Goal: Contribute content

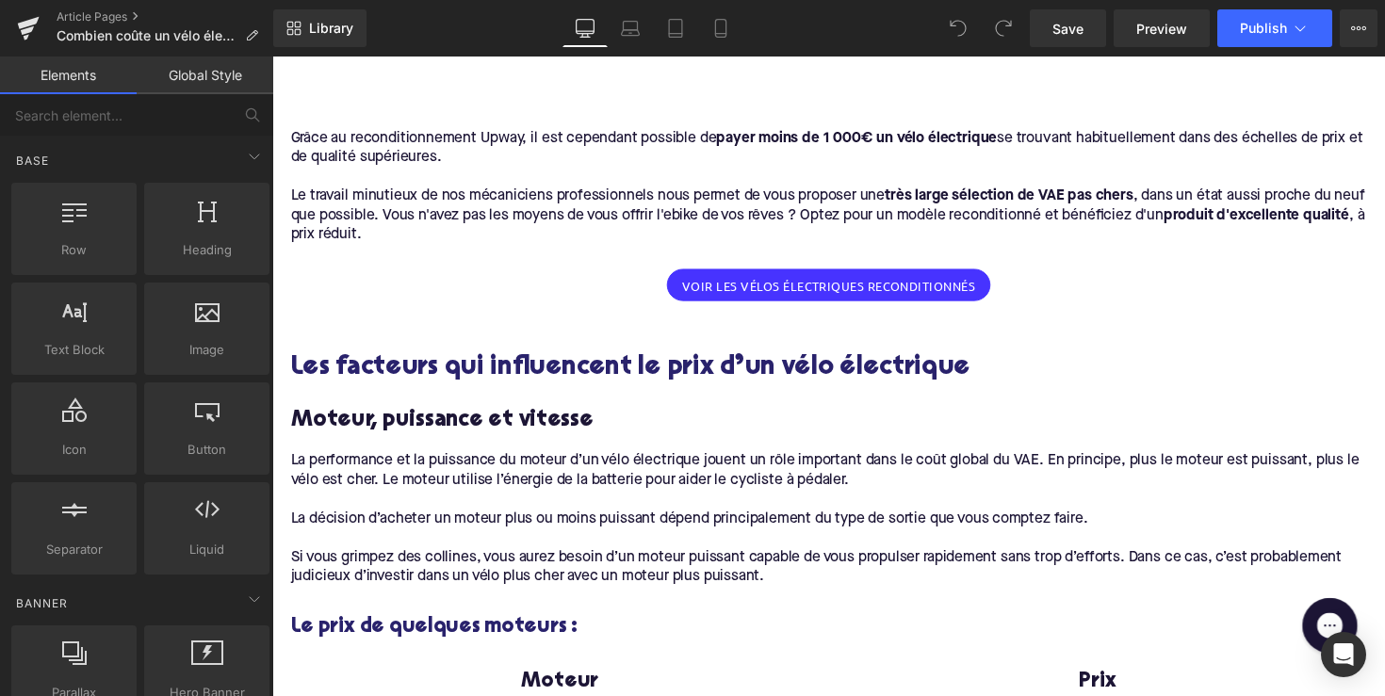
scroll to position [5464, 0]
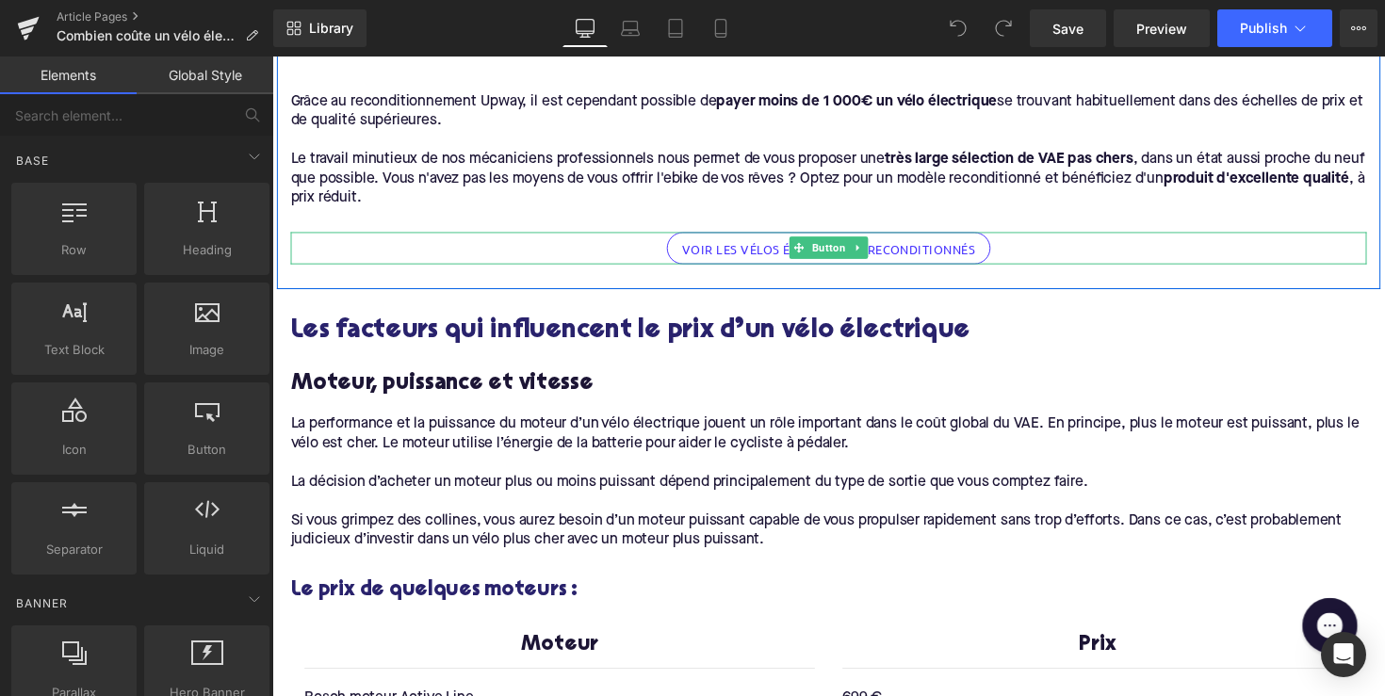
click at [794, 248] on span "VOIR LES VÉLOS ÉLECTRIQUES RECONDITIONNÉS" at bounding box center [843, 254] width 301 height 13
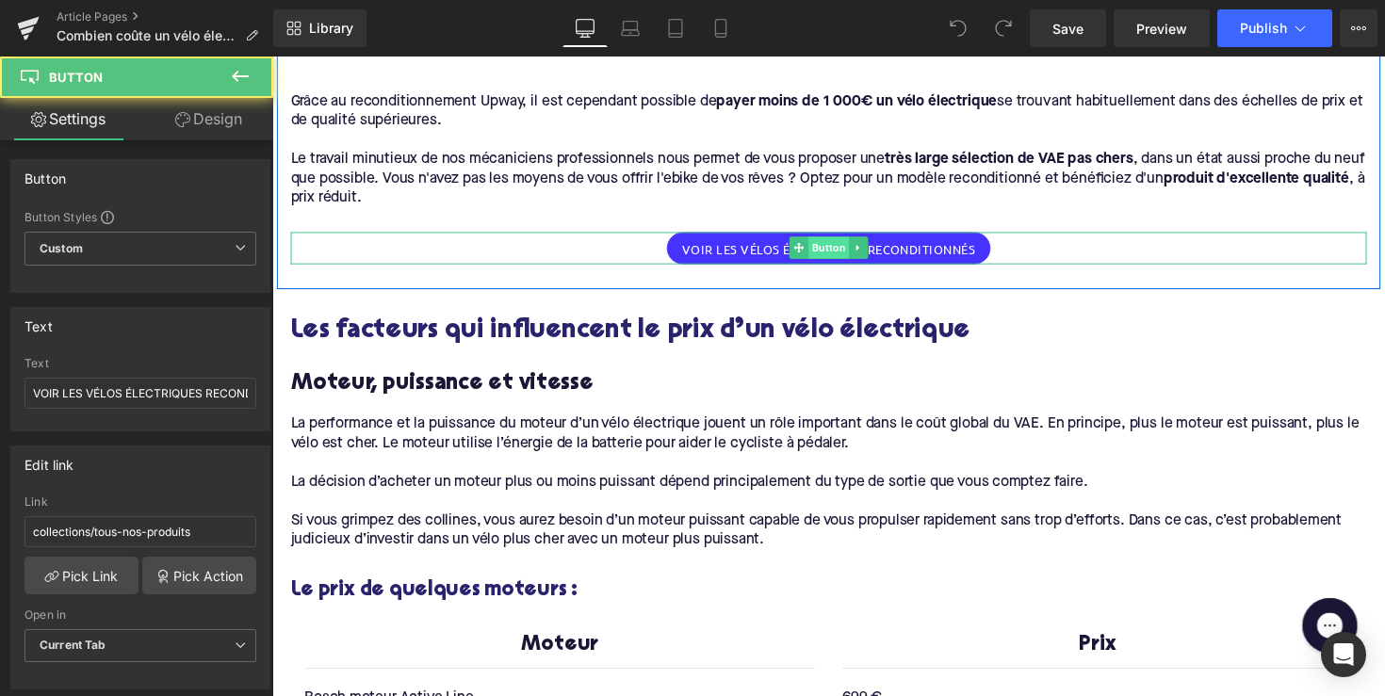
click at [829, 241] on span "Button" at bounding box center [842, 252] width 41 height 23
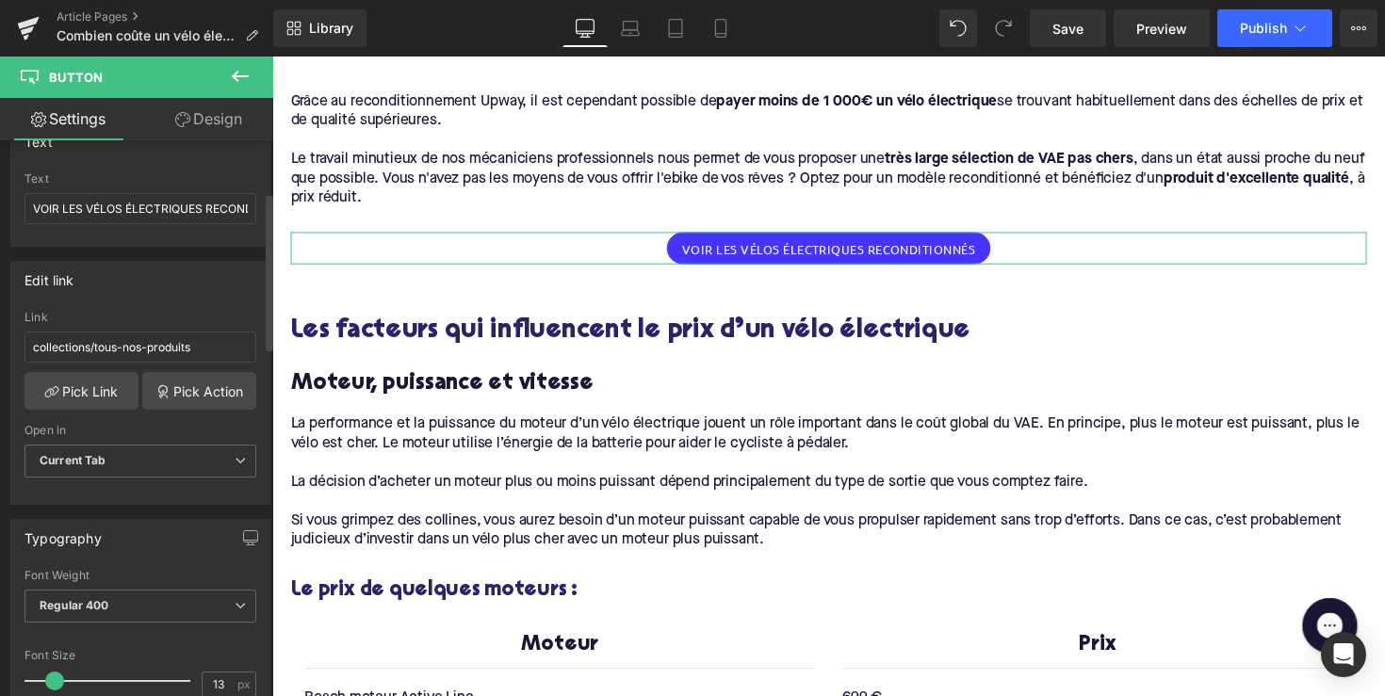
scroll to position [183, 0]
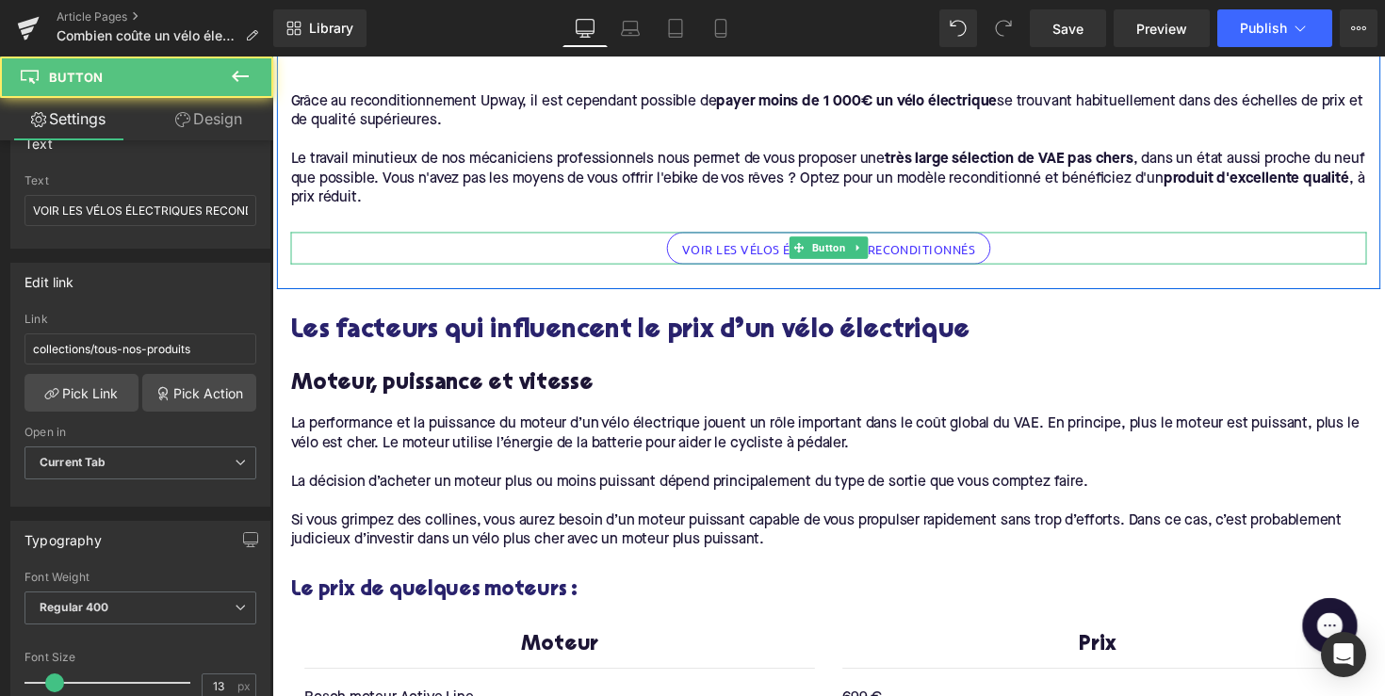
click at [723, 248] on span "VOIR LES VÉLOS ÉLECTRIQUES RECONDITIONNÉS" at bounding box center [843, 254] width 301 height 13
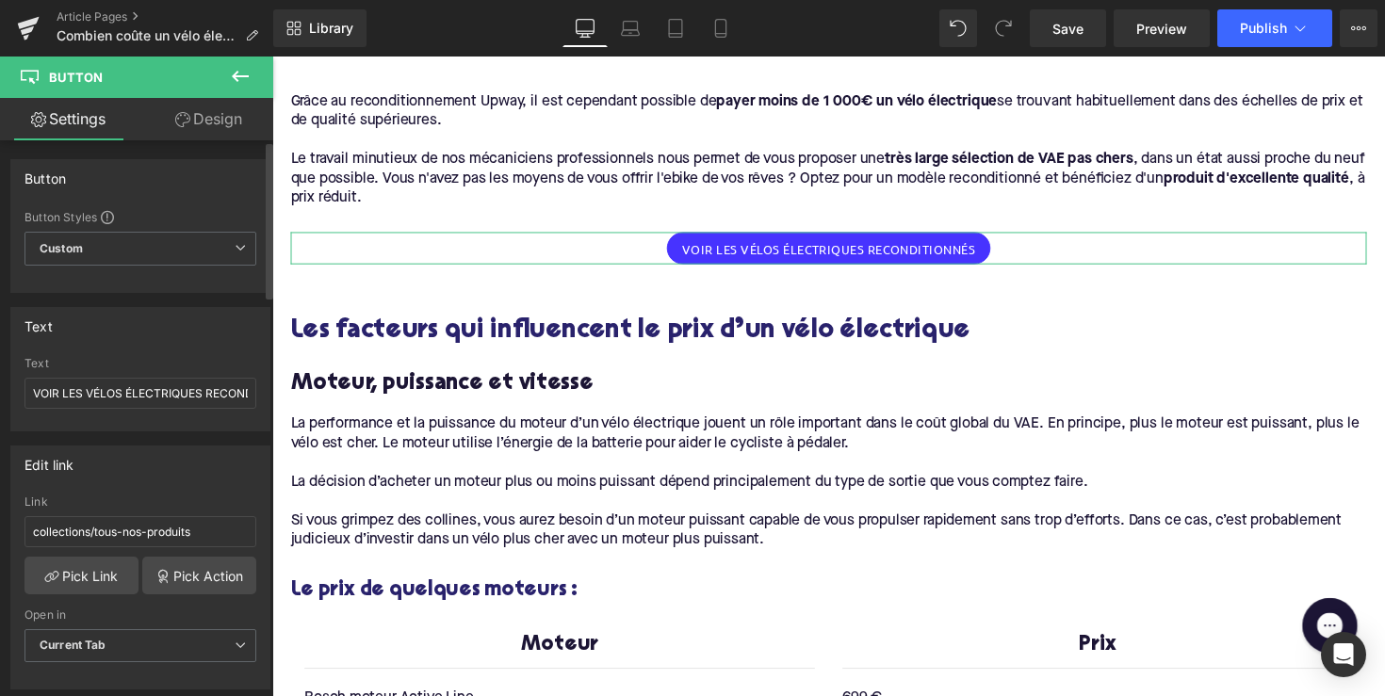
scroll to position [0, 0]
click at [91, 535] on input "collections/tous-nos-produits" at bounding box center [141, 531] width 232 height 31
paste input "https://upway.be/collections/velo-electrique-occasion"
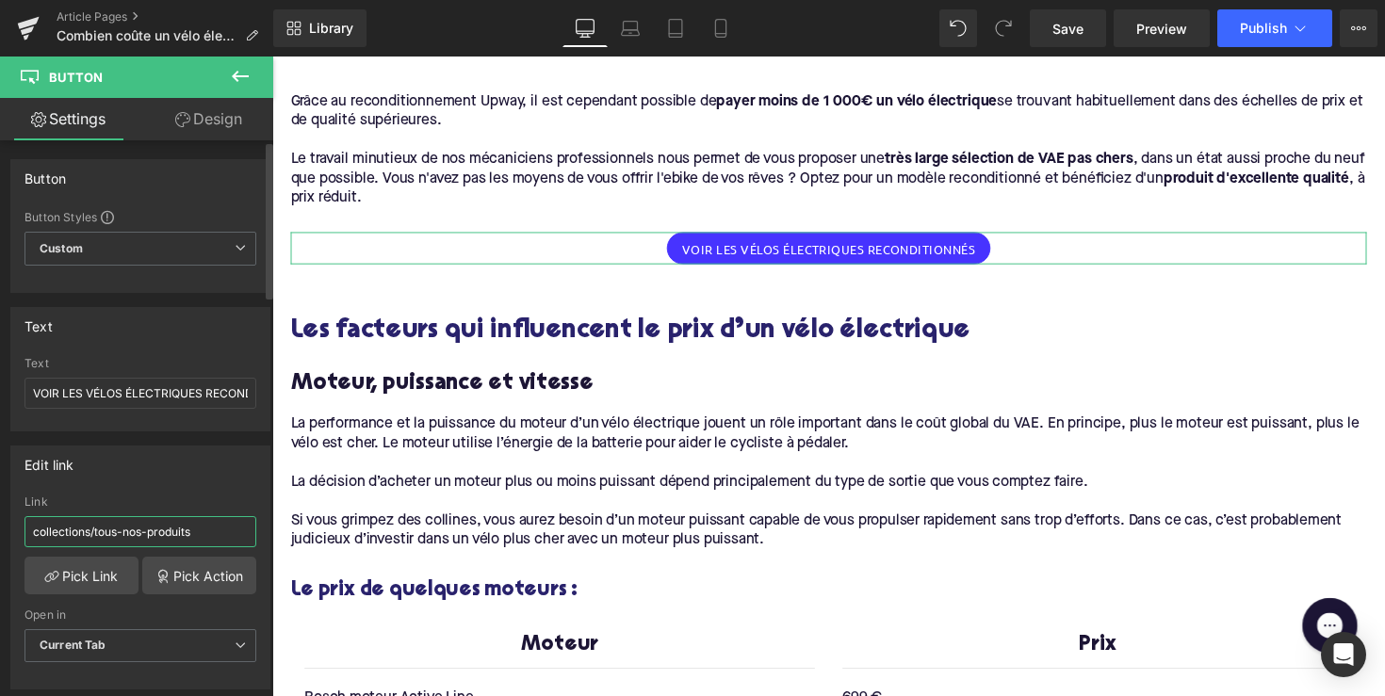
type input "https://upway.be/collections/velo-electrique-occasion"
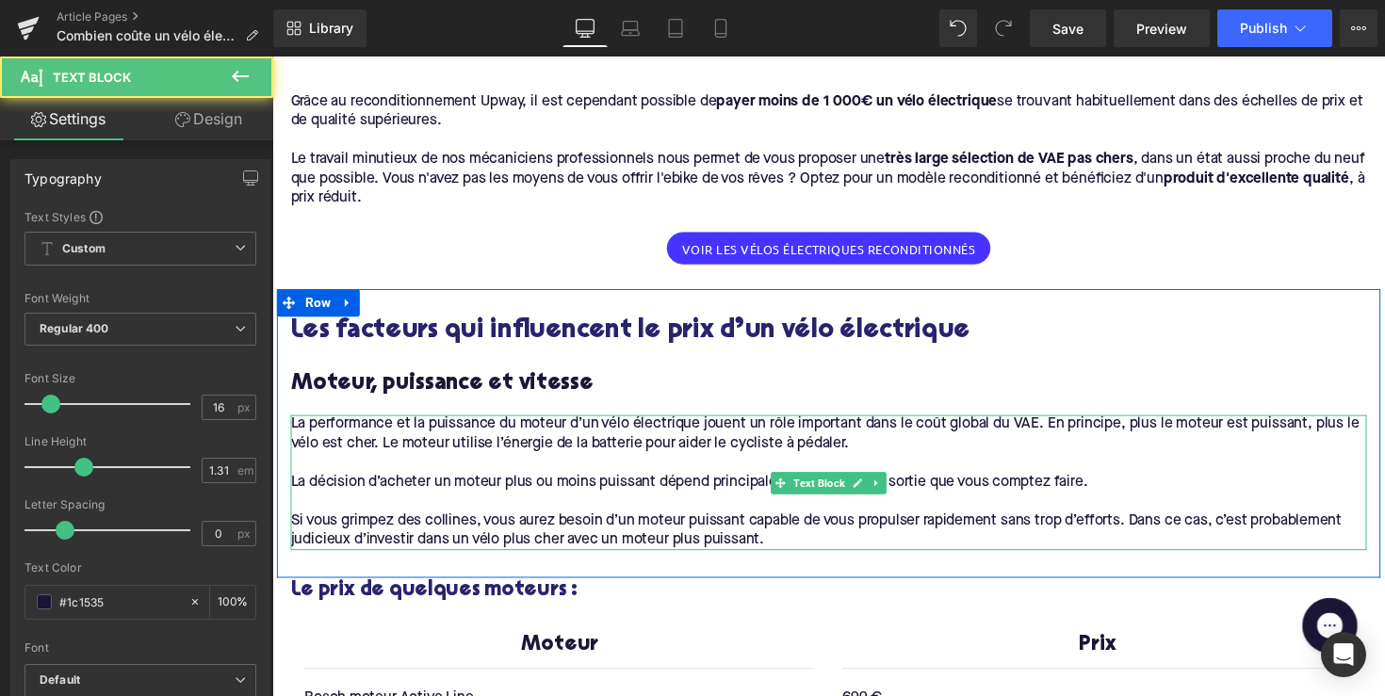
click at [377, 483] on p "La décision d’acheter un moteur plus ou moins puissant dépend principalement du…" at bounding box center [842, 493] width 1103 height 20
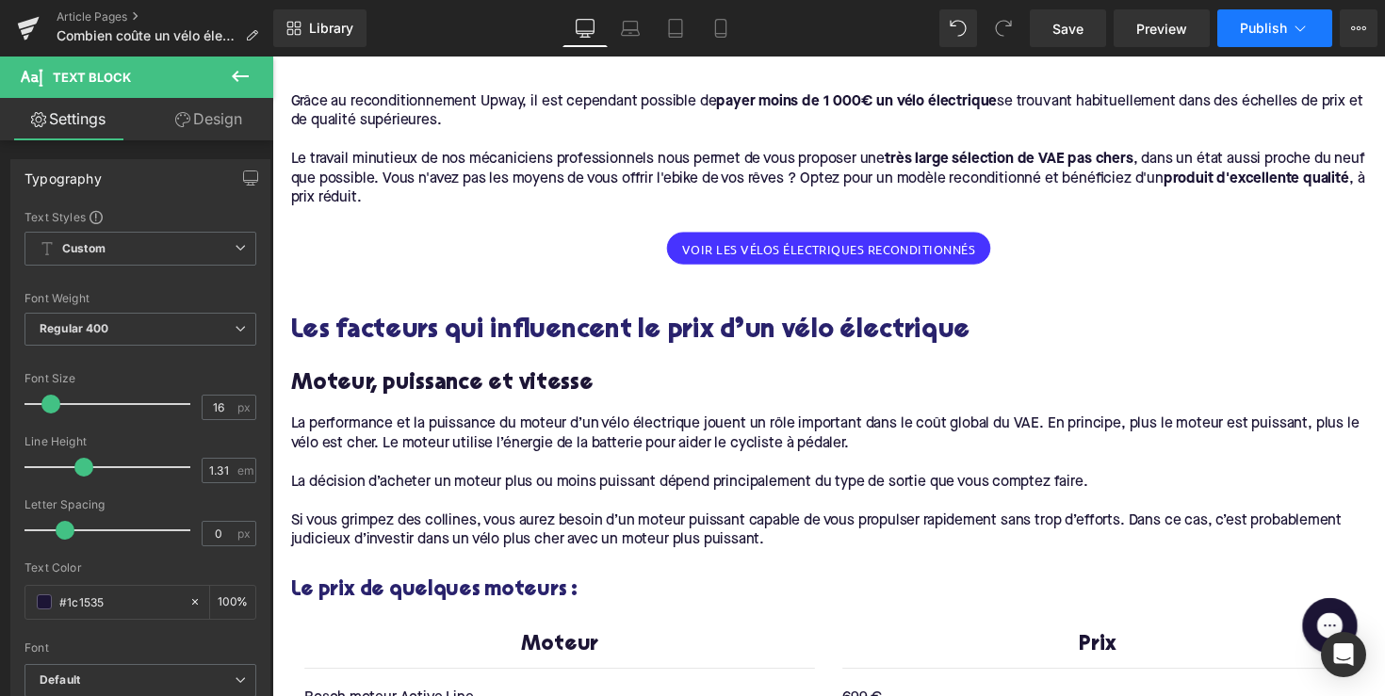
click at [1257, 30] on span "Publish" at bounding box center [1263, 28] width 47 height 15
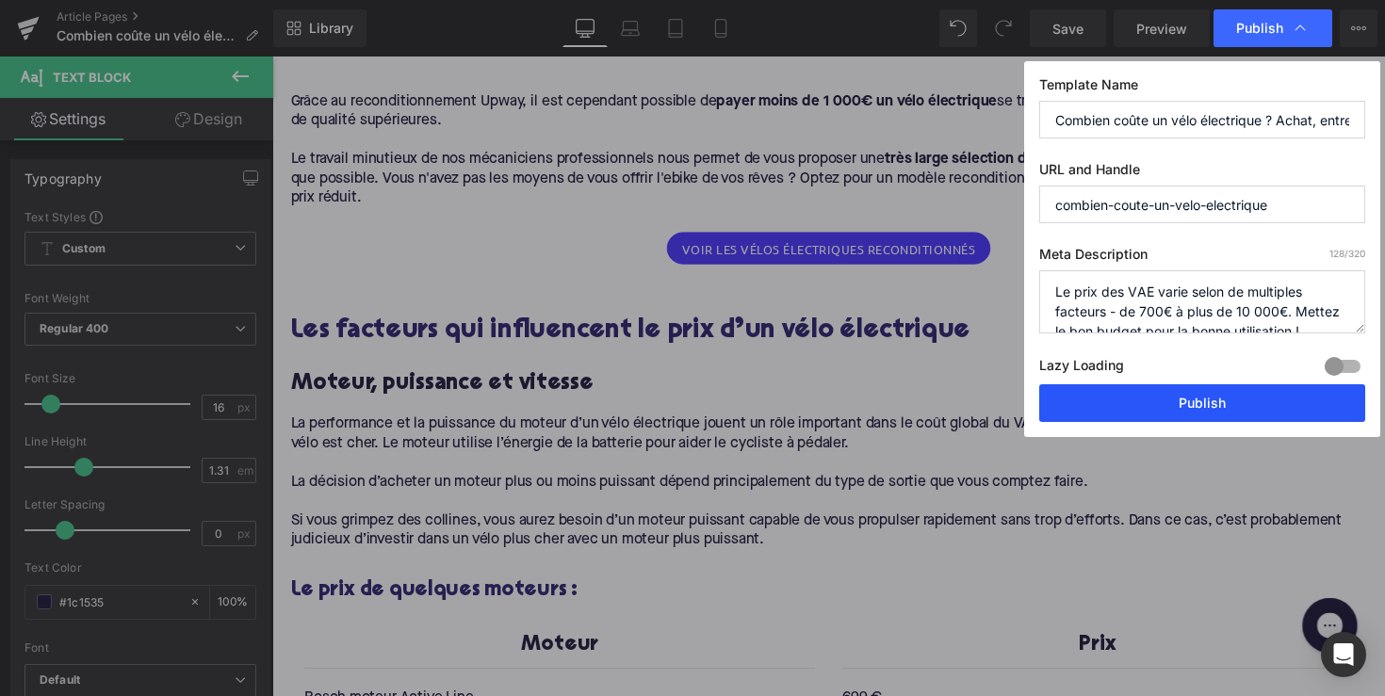
click at [1283, 390] on button "Publish" at bounding box center [1202, 403] width 326 height 38
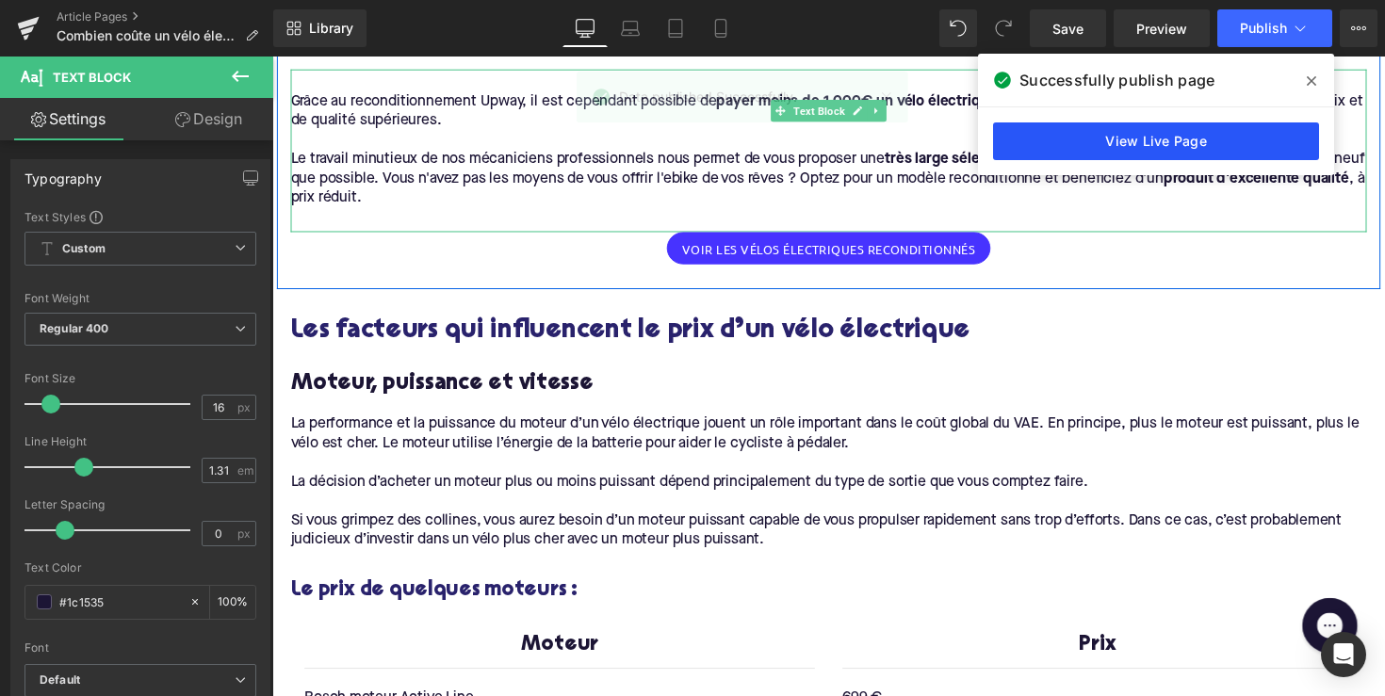
click at [1070, 141] on link "View Live Page" at bounding box center [1156, 142] width 326 height 38
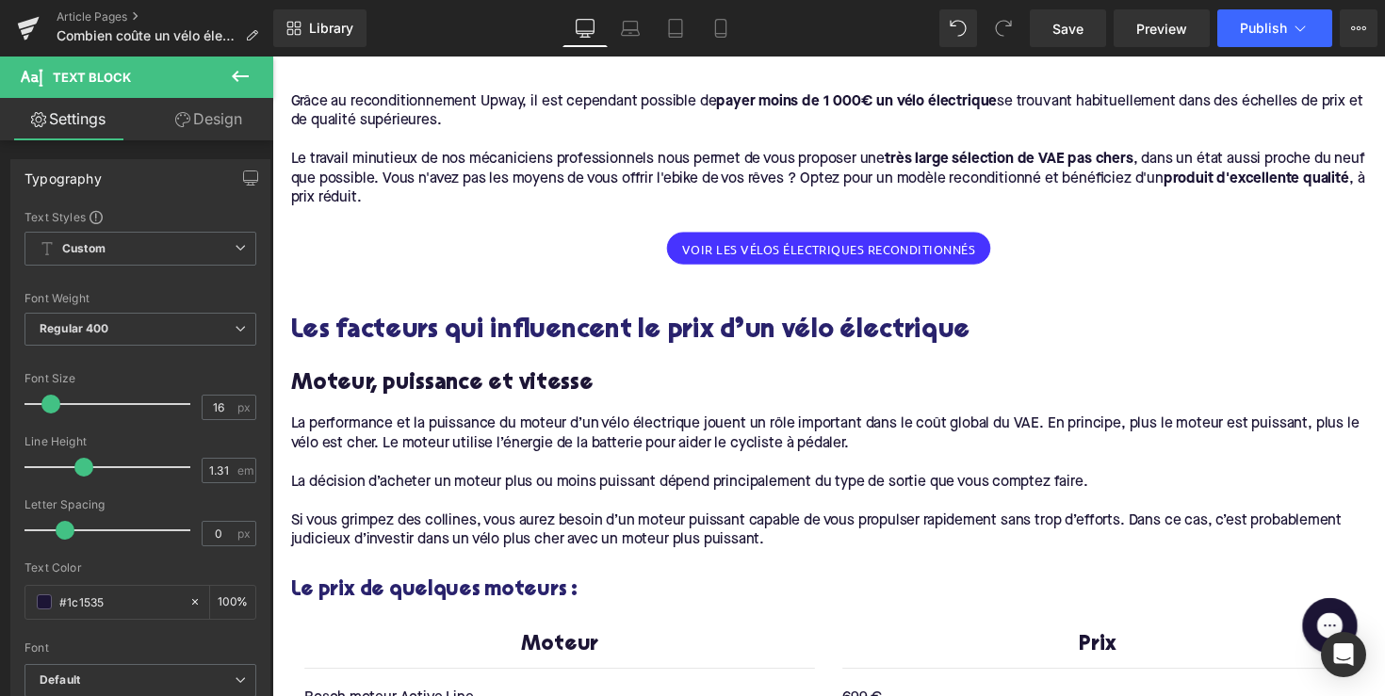
click at [106, 8] on div "Article Pages Combien coûte un vélo électrique ? Achat, entretien, accessoires.…" at bounding box center [136, 28] width 273 height 57
click at [123, 18] on link "Article Pages" at bounding box center [165, 16] width 217 height 15
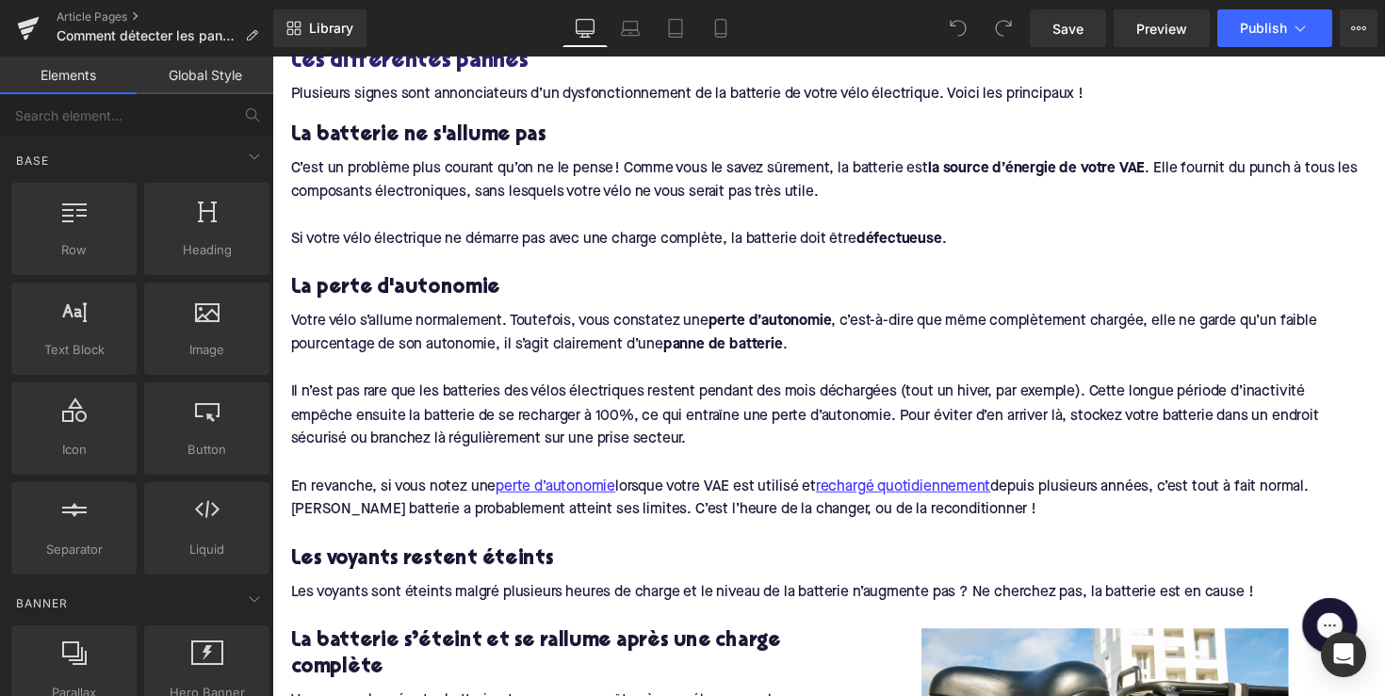
scroll to position [1150, 0]
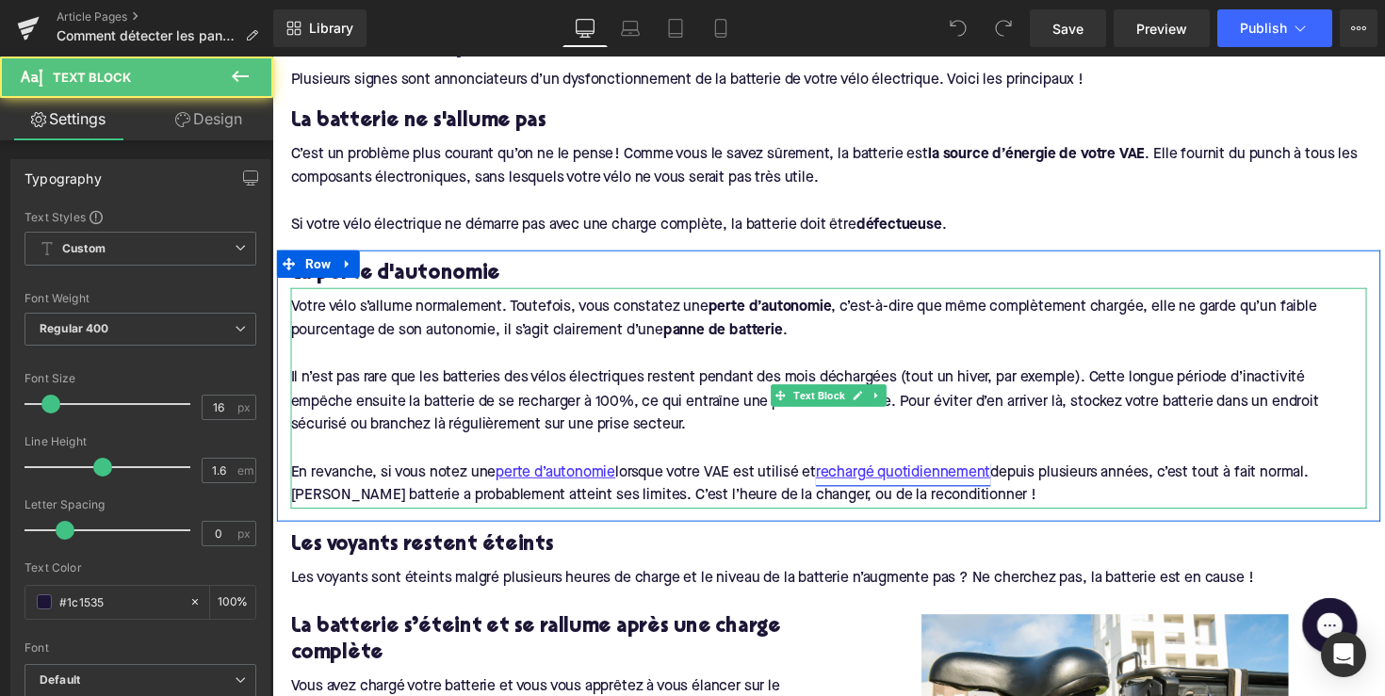
click at [916, 475] on link "rechargé quotidiennement" at bounding box center [918, 484] width 179 height 25
click at [934, 433] on p "Il n’est pas rare que les batteries des vélos électriques restent pendant des m…" at bounding box center [842, 411] width 1103 height 73
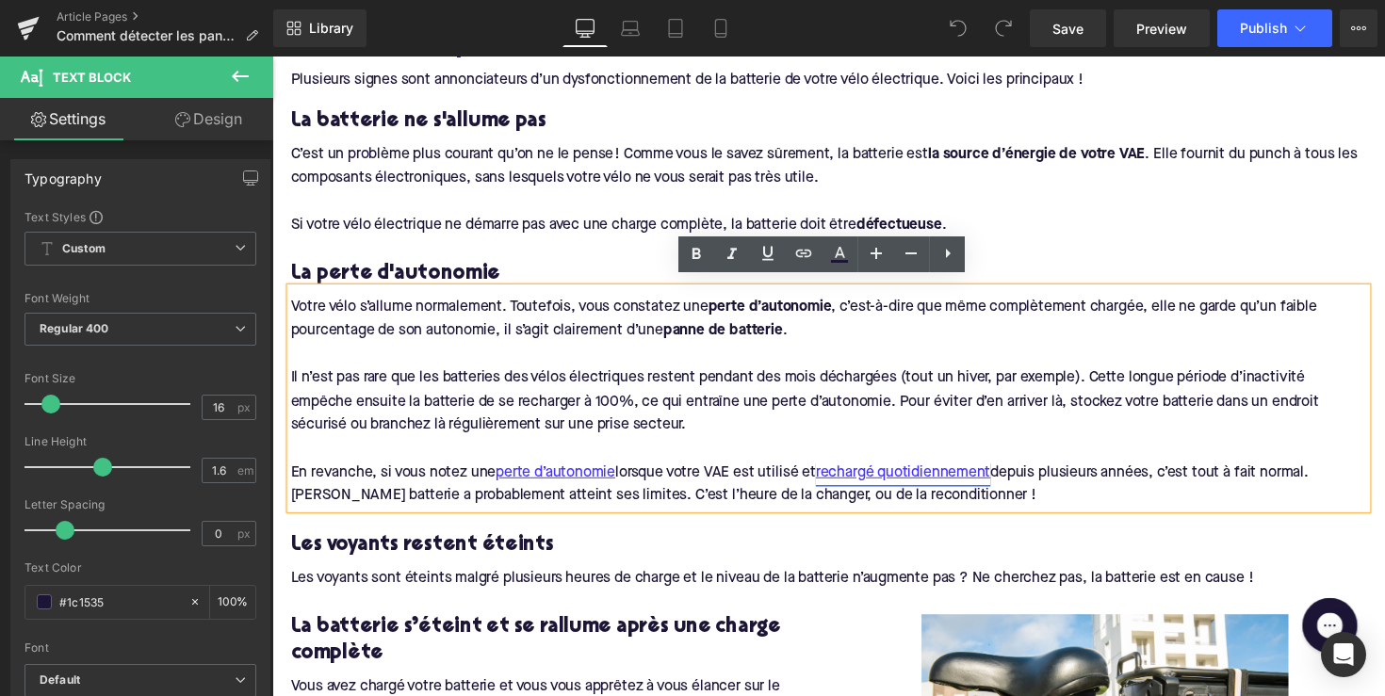
click at [933, 472] on link "rechargé quotidiennement" at bounding box center [918, 484] width 179 height 25
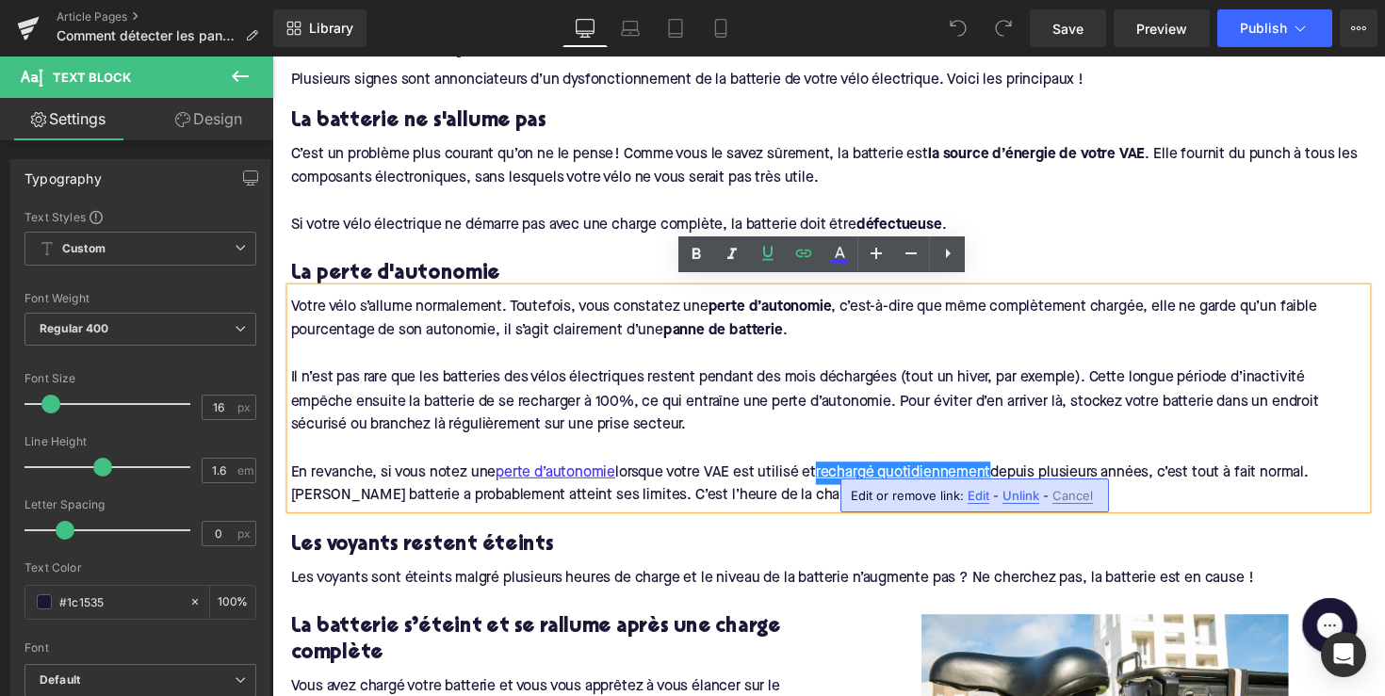
click at [971, 489] on span "Edit" at bounding box center [979, 496] width 22 height 16
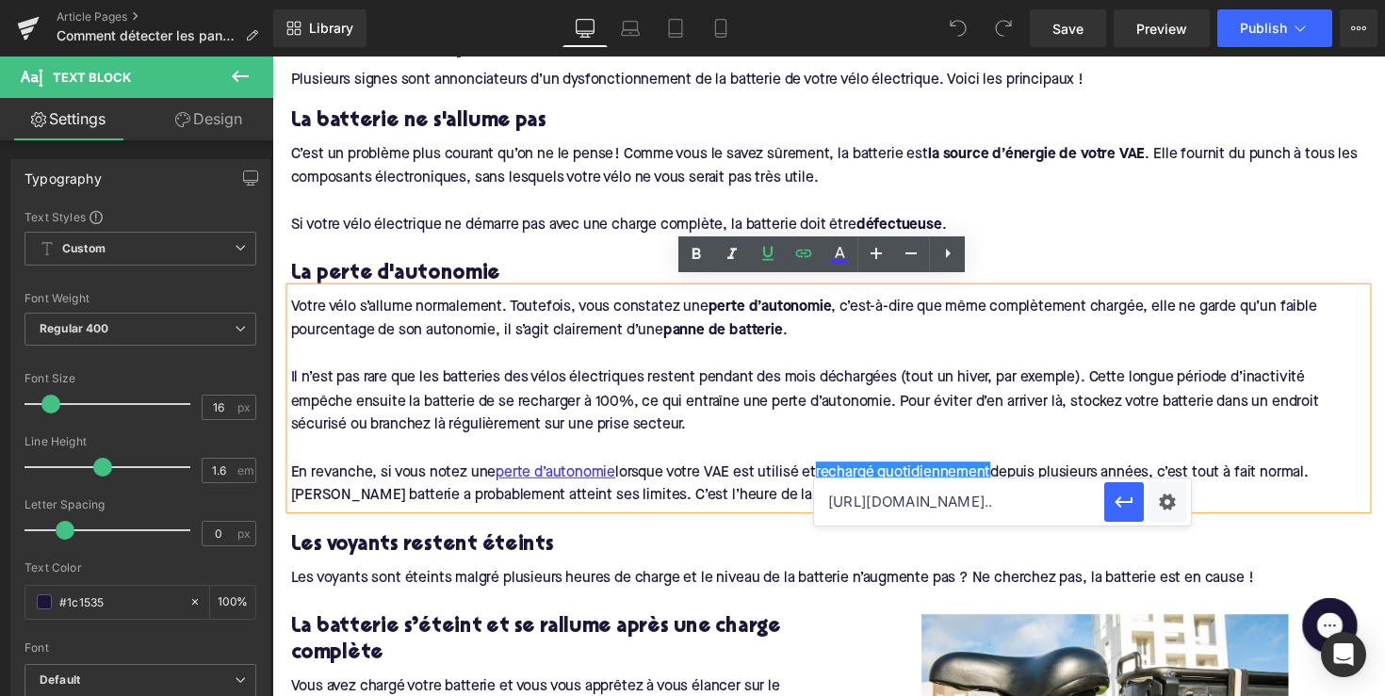
click at [963, 500] on input "[URL][DOMAIN_NAME].." at bounding box center [959, 502] width 290 height 47
click at [1035, 400] on p "Il n’est pas rare que les batteries des vélos électriques restent pendant des m…" at bounding box center [842, 411] width 1103 height 73
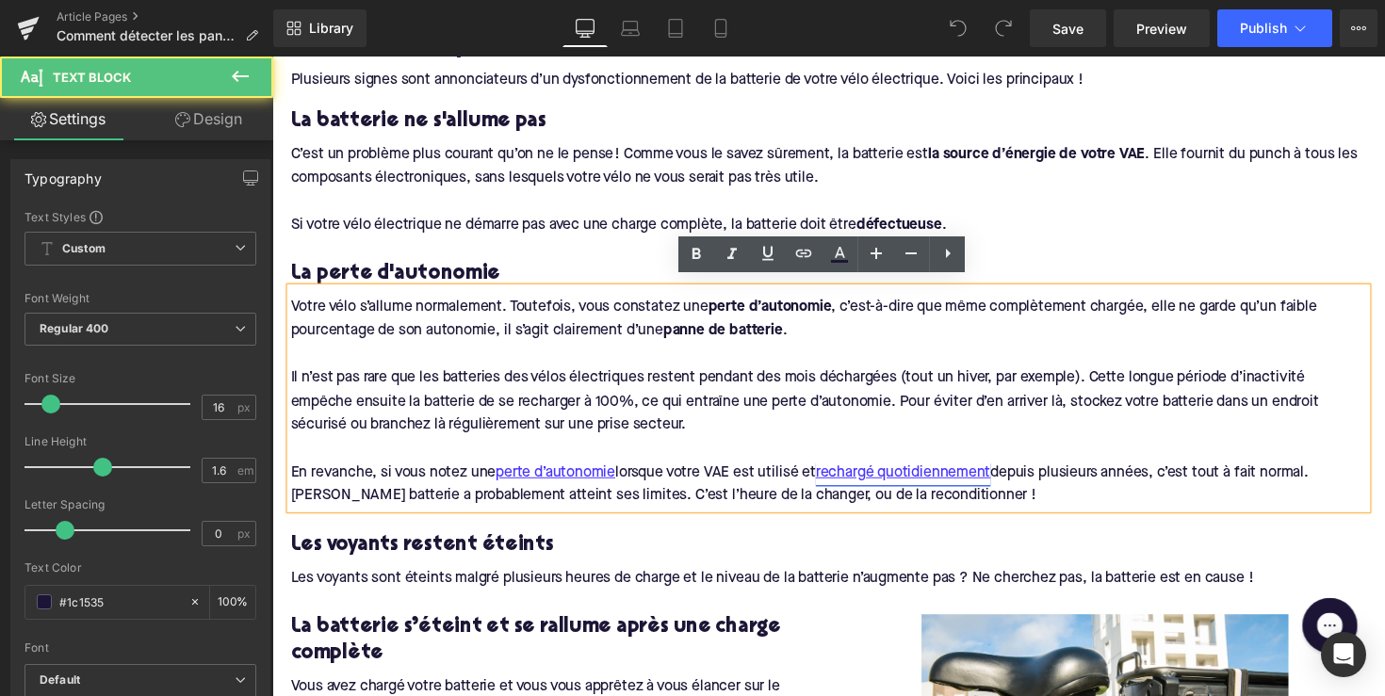
click at [975, 472] on link "rechargé quotidiennement" at bounding box center [918, 484] width 179 height 25
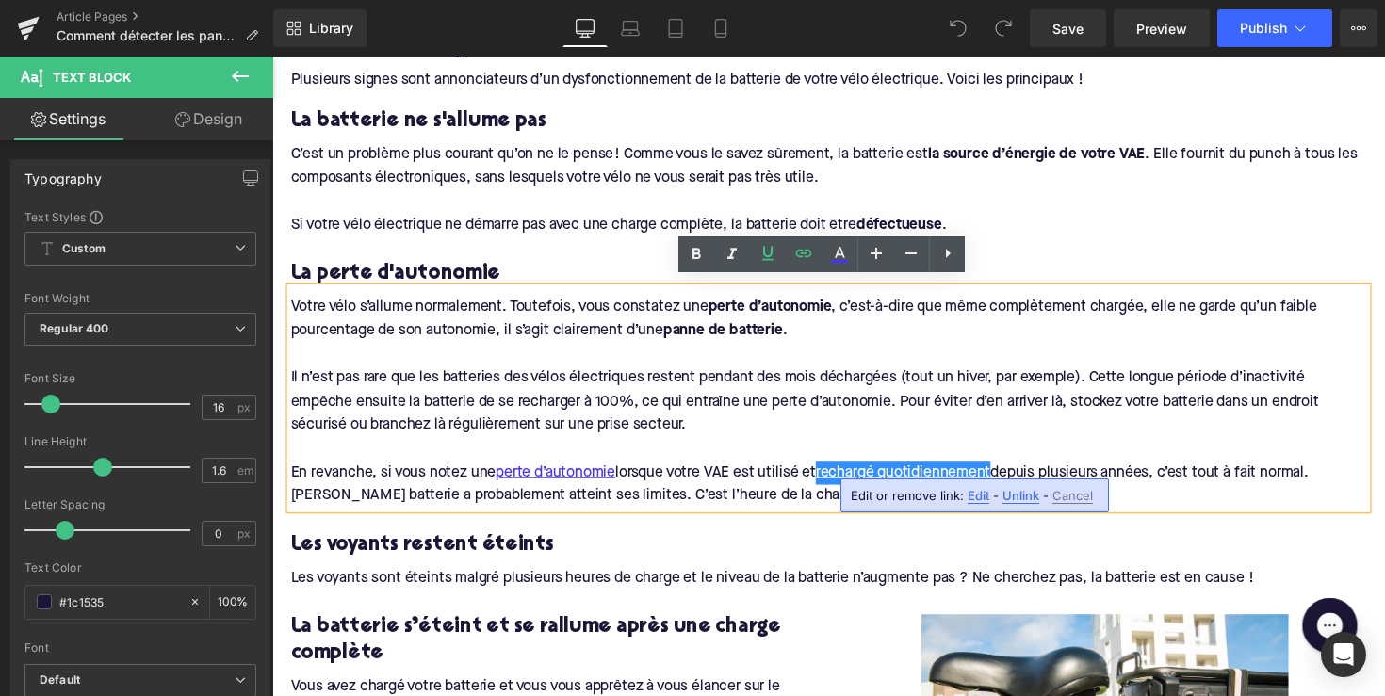
click at [1020, 497] on span "Unlink" at bounding box center [1021, 496] width 37 height 16
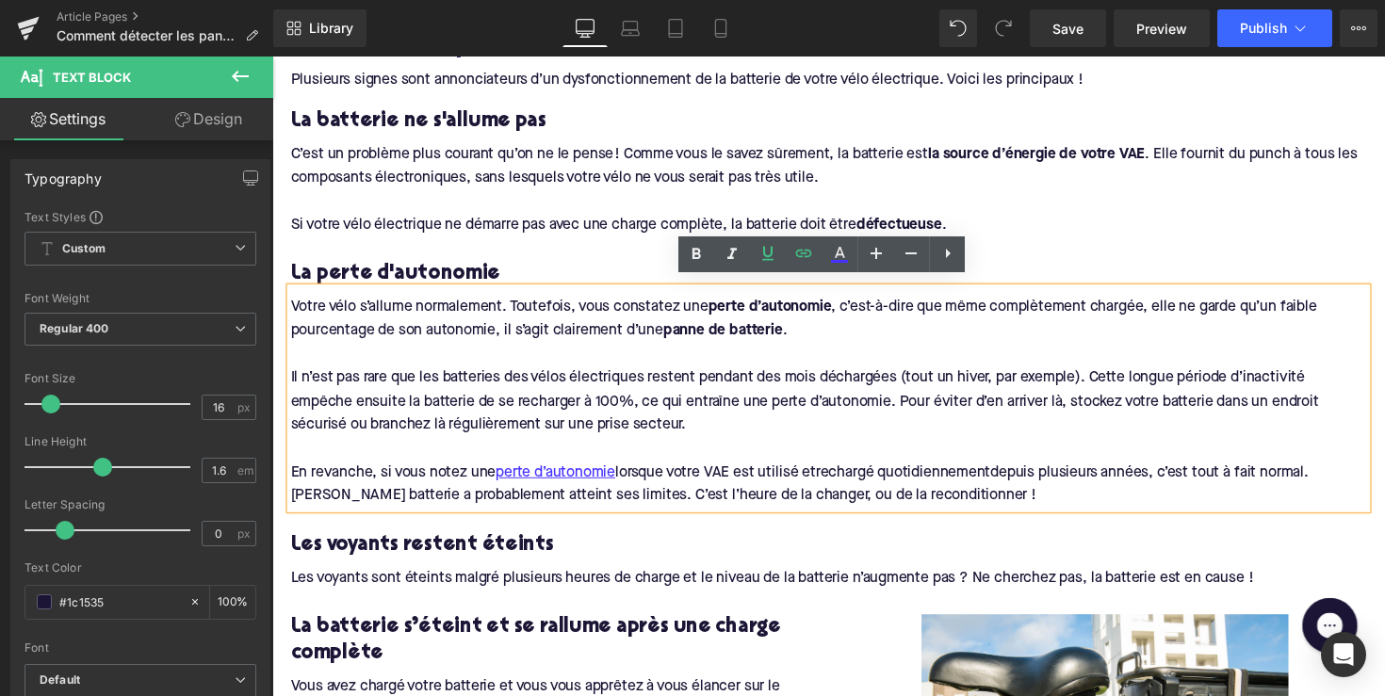
click at [1060, 448] on p at bounding box center [842, 460] width 1103 height 25
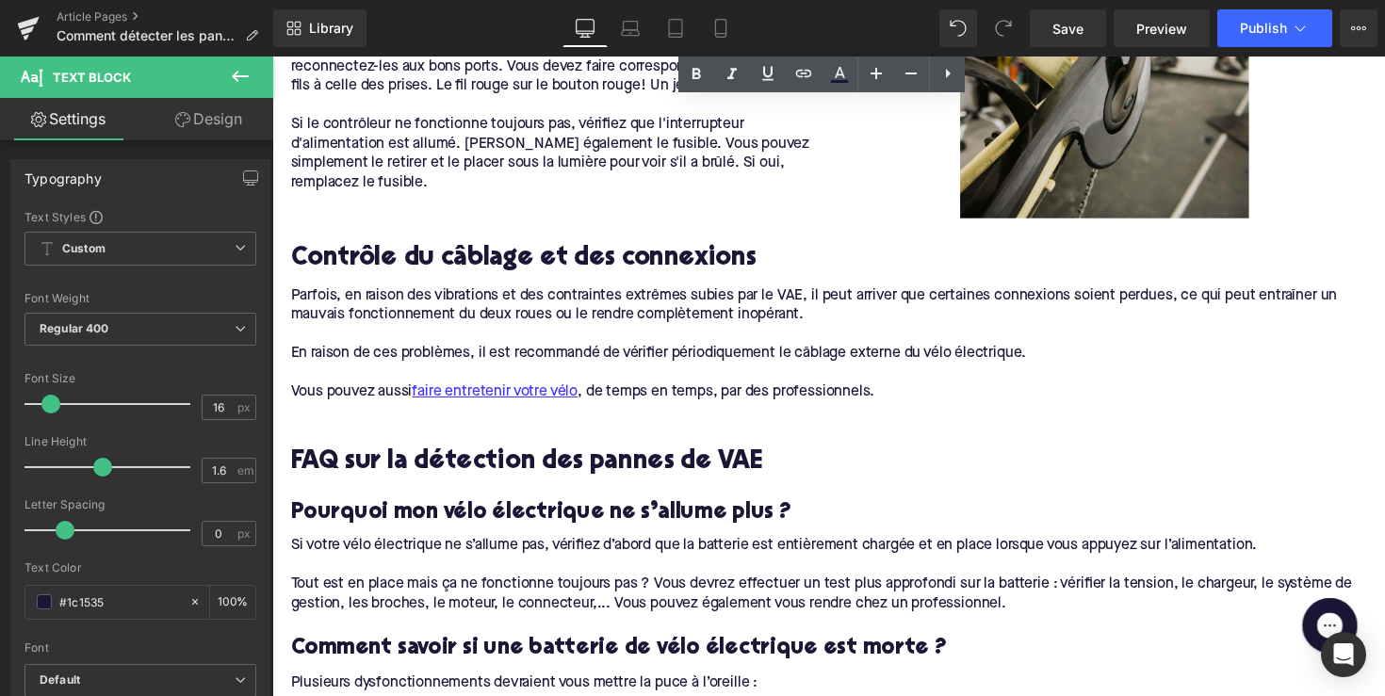
scroll to position [4376, 0]
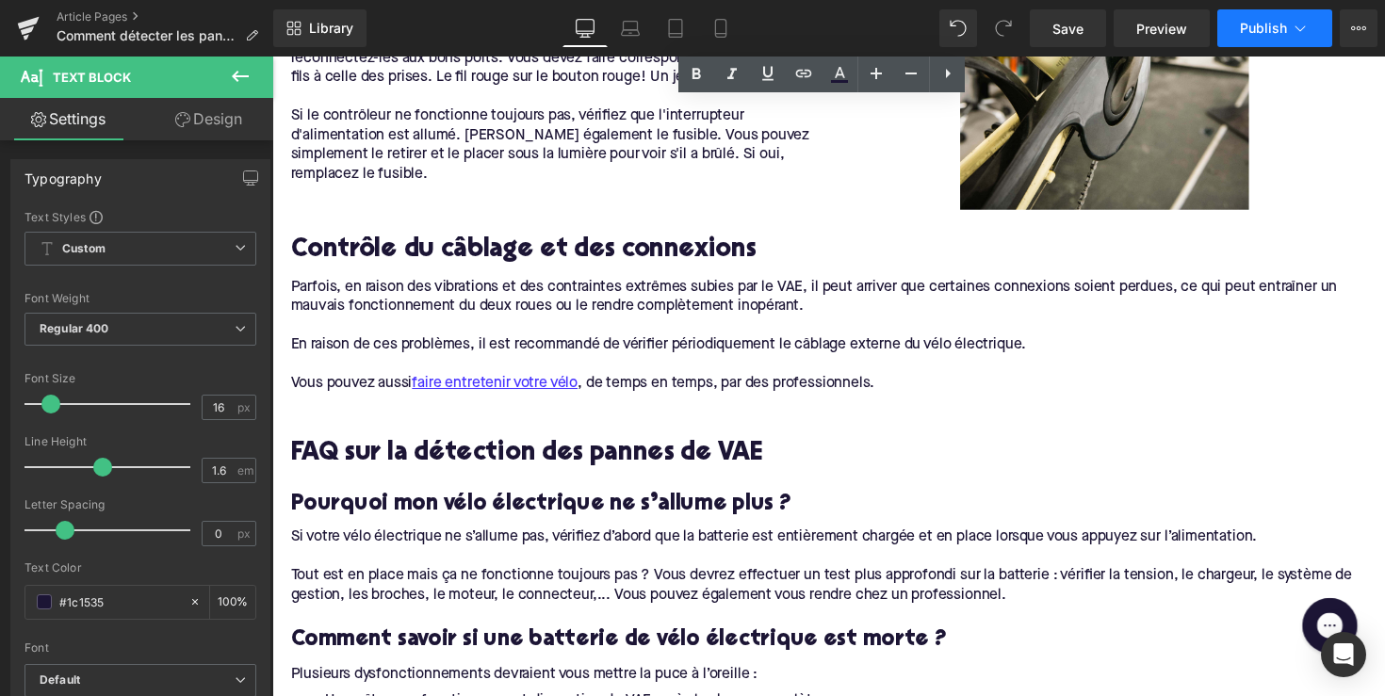
click at [1256, 34] on span "Publish" at bounding box center [1263, 28] width 47 height 15
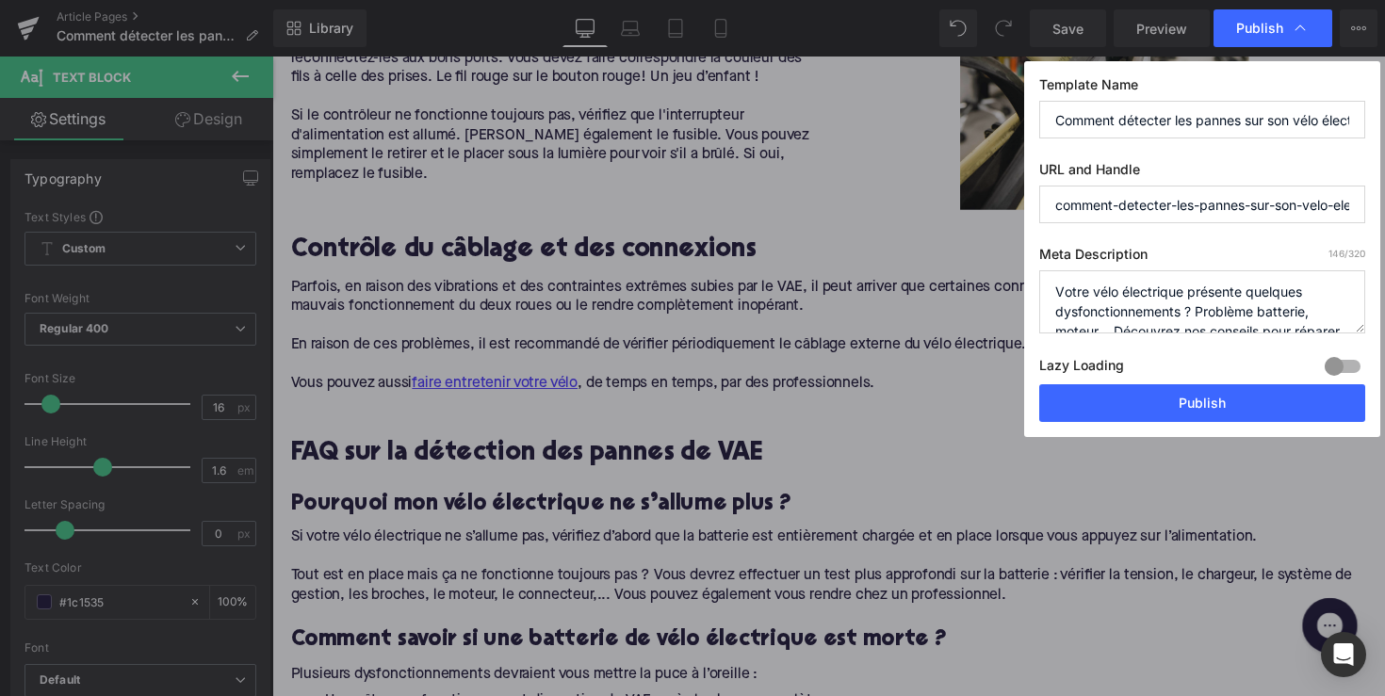
click at [1217, 382] on div "Lazy Loading Build Upgrade plan to unlock" at bounding box center [1202, 368] width 326 height 31
click at [1209, 398] on button "Publish" at bounding box center [1202, 403] width 326 height 38
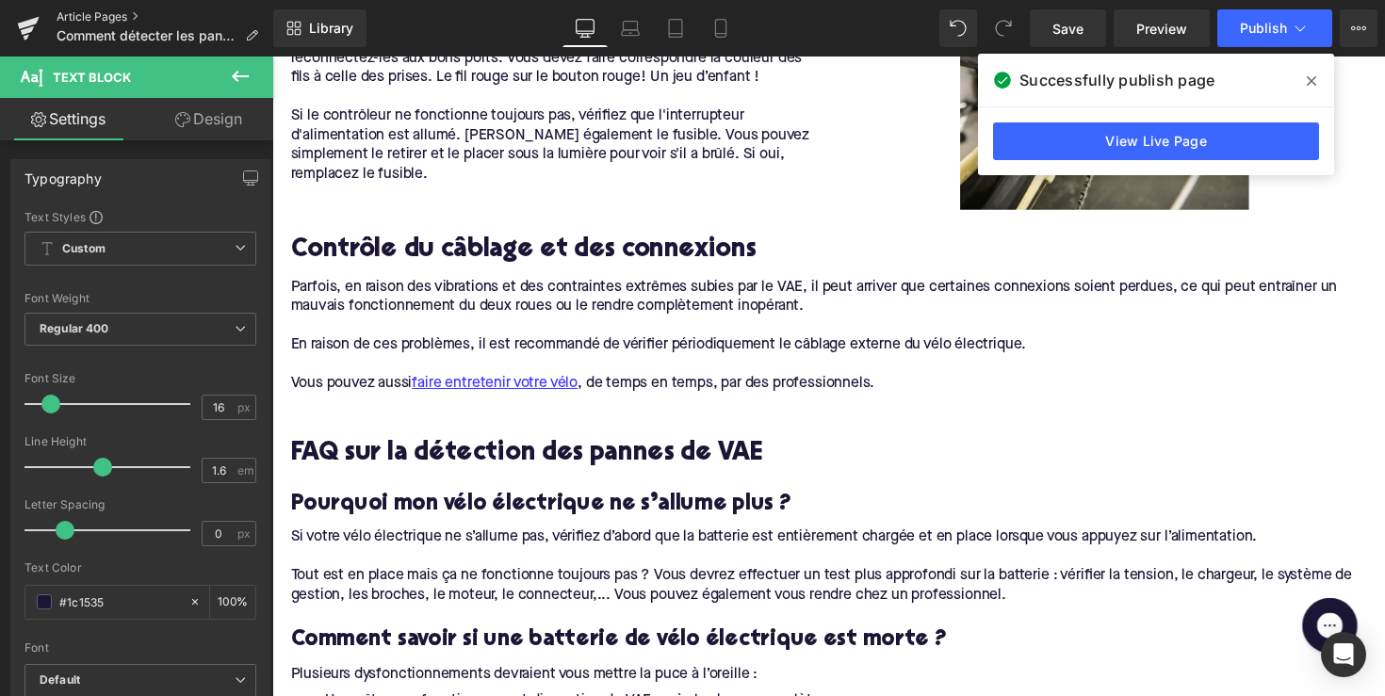
click at [90, 18] on link "Article Pages" at bounding box center [165, 16] width 217 height 15
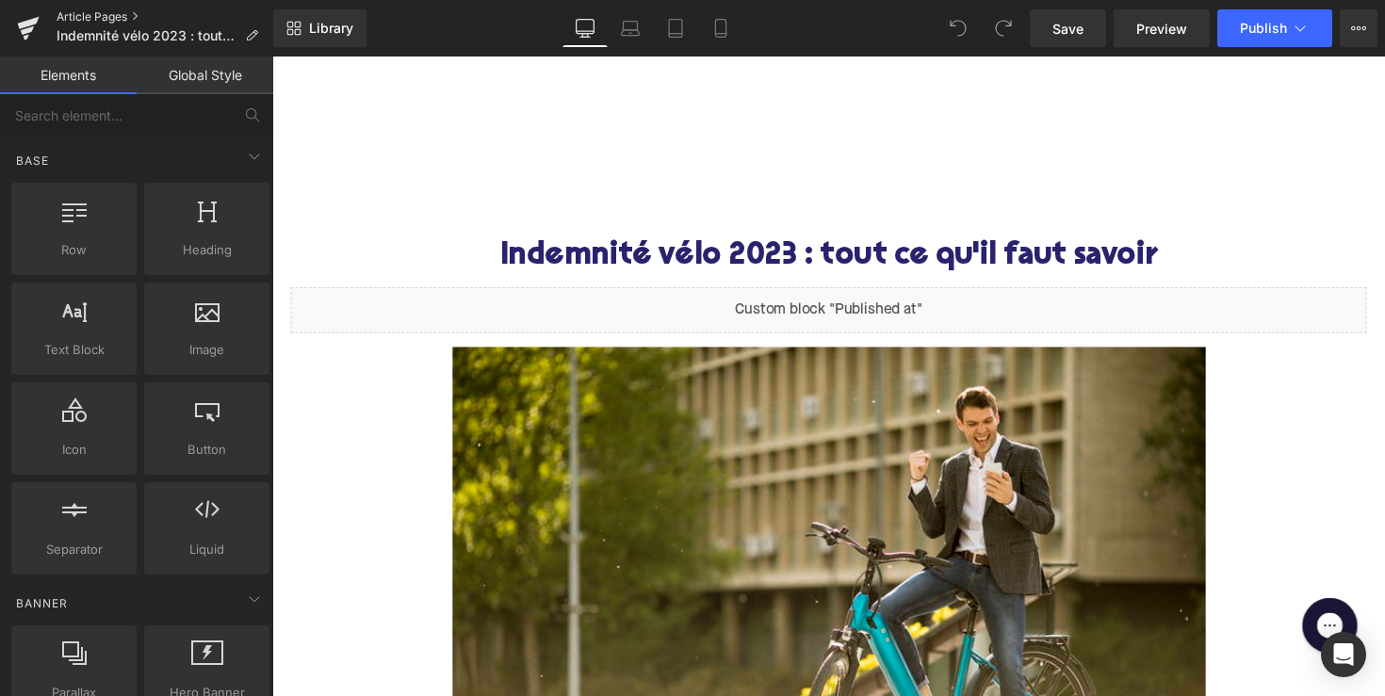
click at [90, 19] on link "Article Pages" at bounding box center [165, 16] width 217 height 15
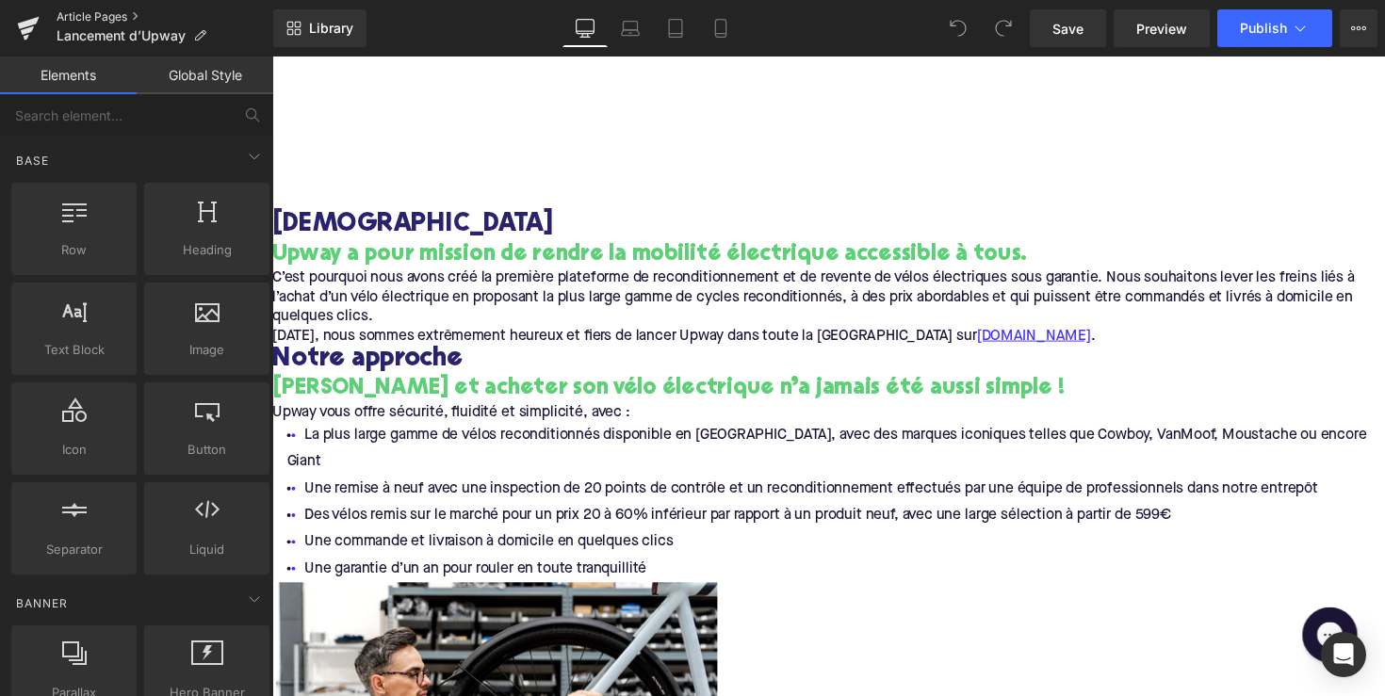
click at [117, 20] on link "Article Pages" at bounding box center [165, 16] width 217 height 15
